Goal: Check status: Check status

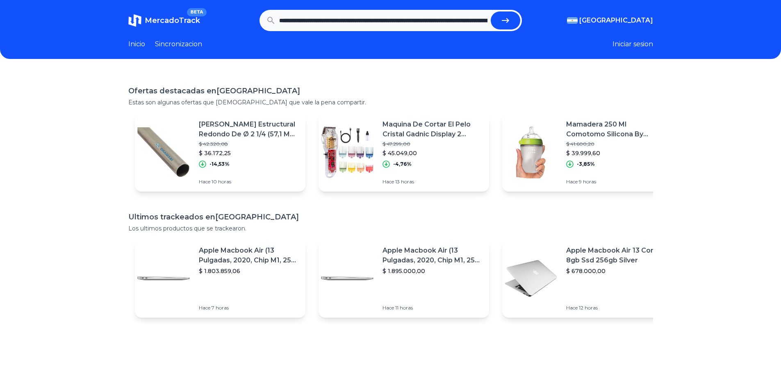
scroll to position [0, 1195]
click at [496, 20] on button "submit" at bounding box center [506, 20] width 30 height 18
type input "**********"
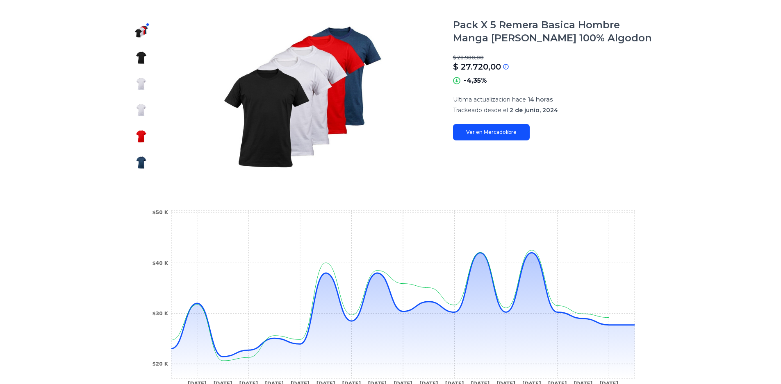
scroll to position [106, 0]
